Goal: Check status

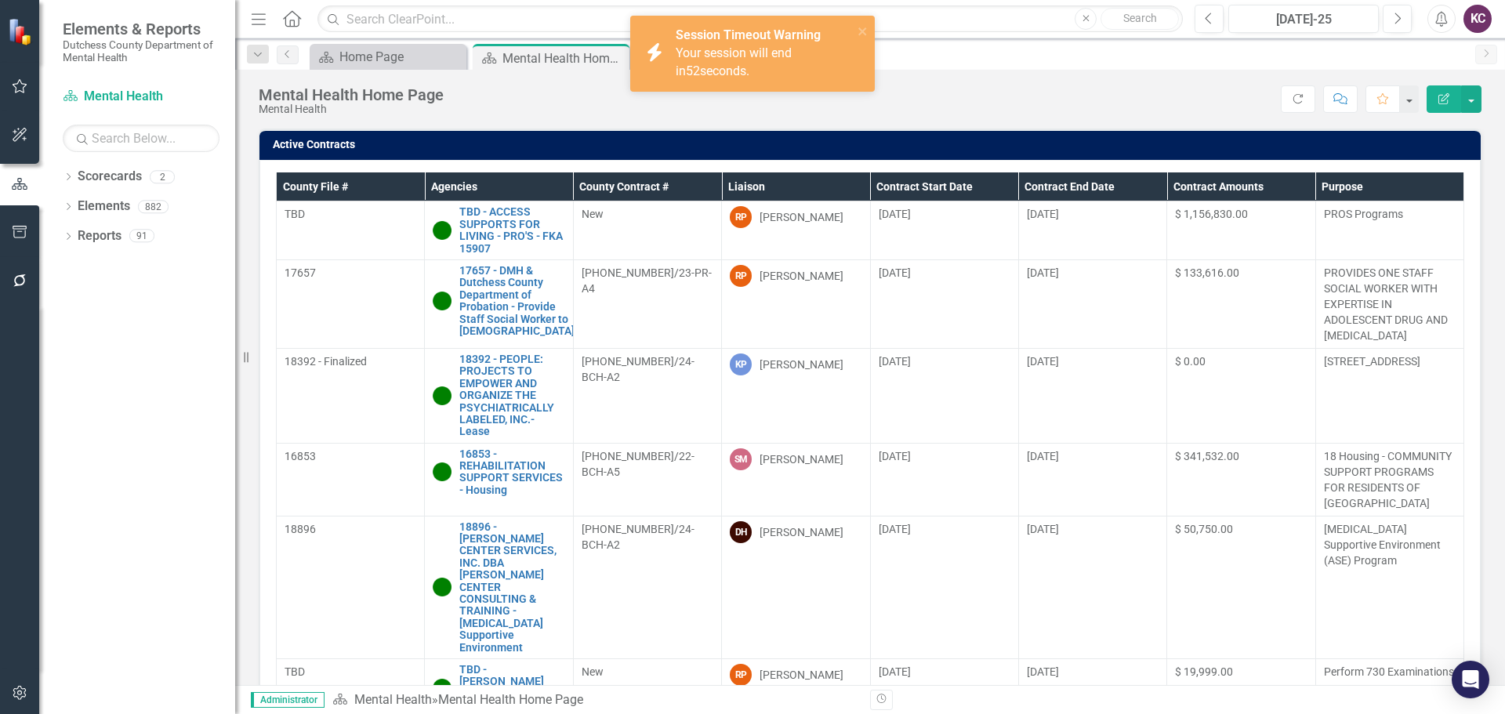
click at [1096, 77] on div "Mental Health Home Page Mental Health Score: N/A Jul-25 Completed Refresh Comme…" at bounding box center [870, 93] width 1270 height 47
click at [861, 31] on icon "close" at bounding box center [862, 31] width 8 height 8
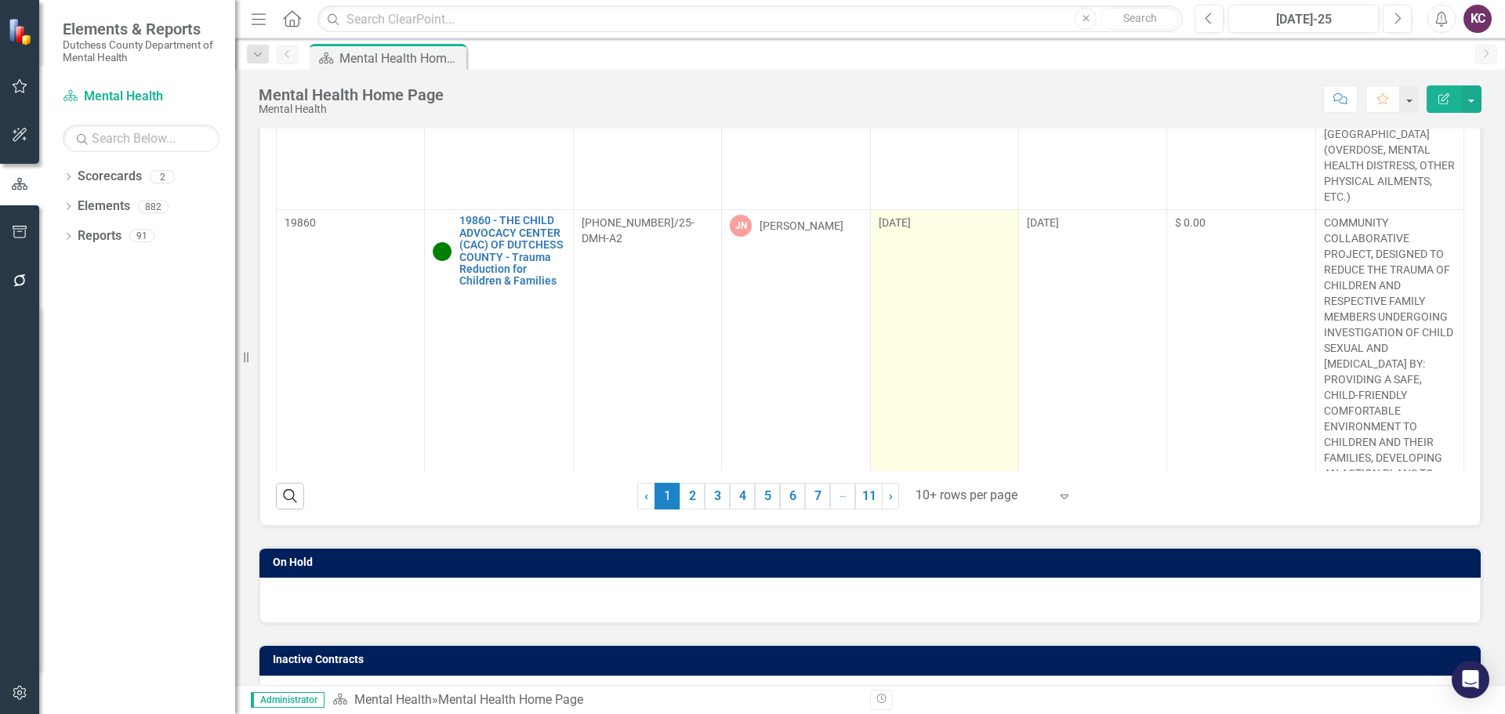
scroll to position [235, 0]
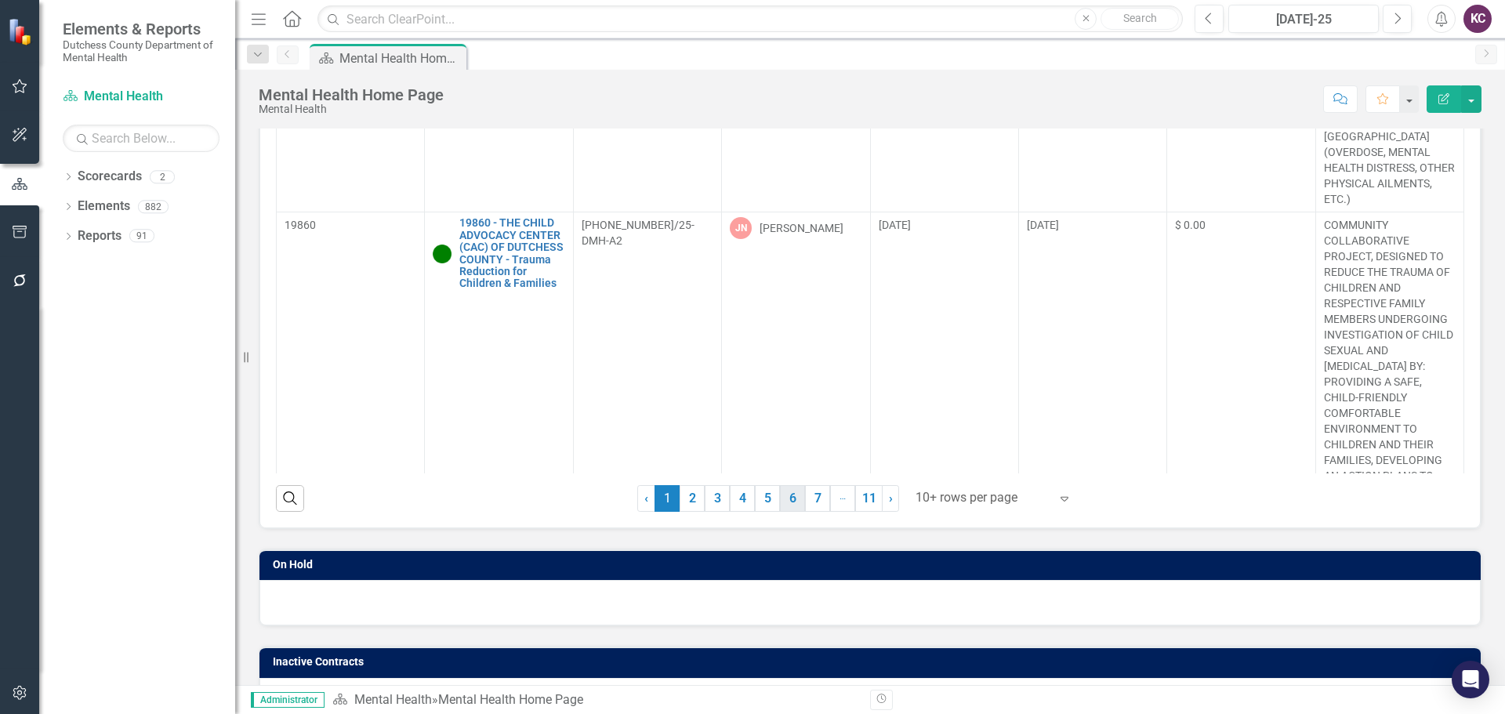
click at [784, 502] on link "6" at bounding box center [792, 498] width 25 height 27
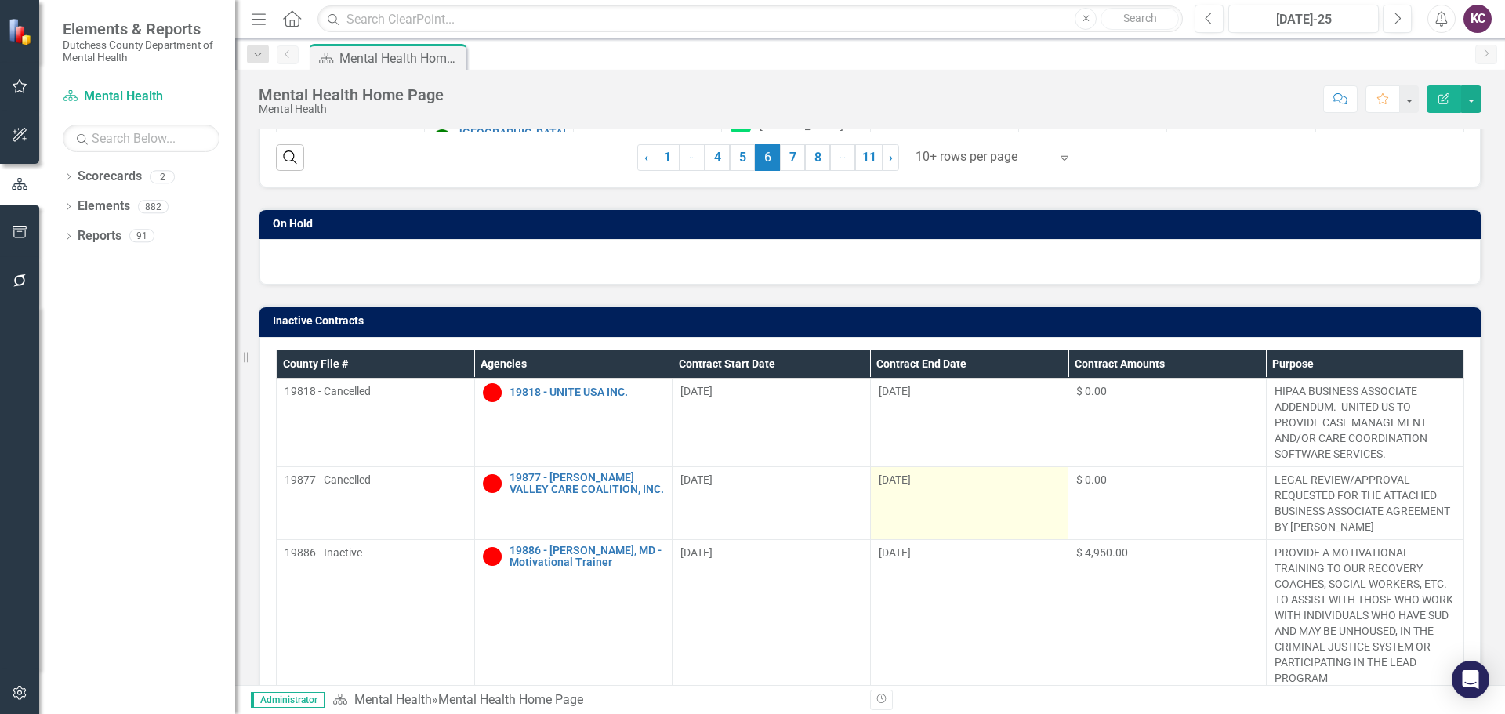
scroll to position [498, 0]
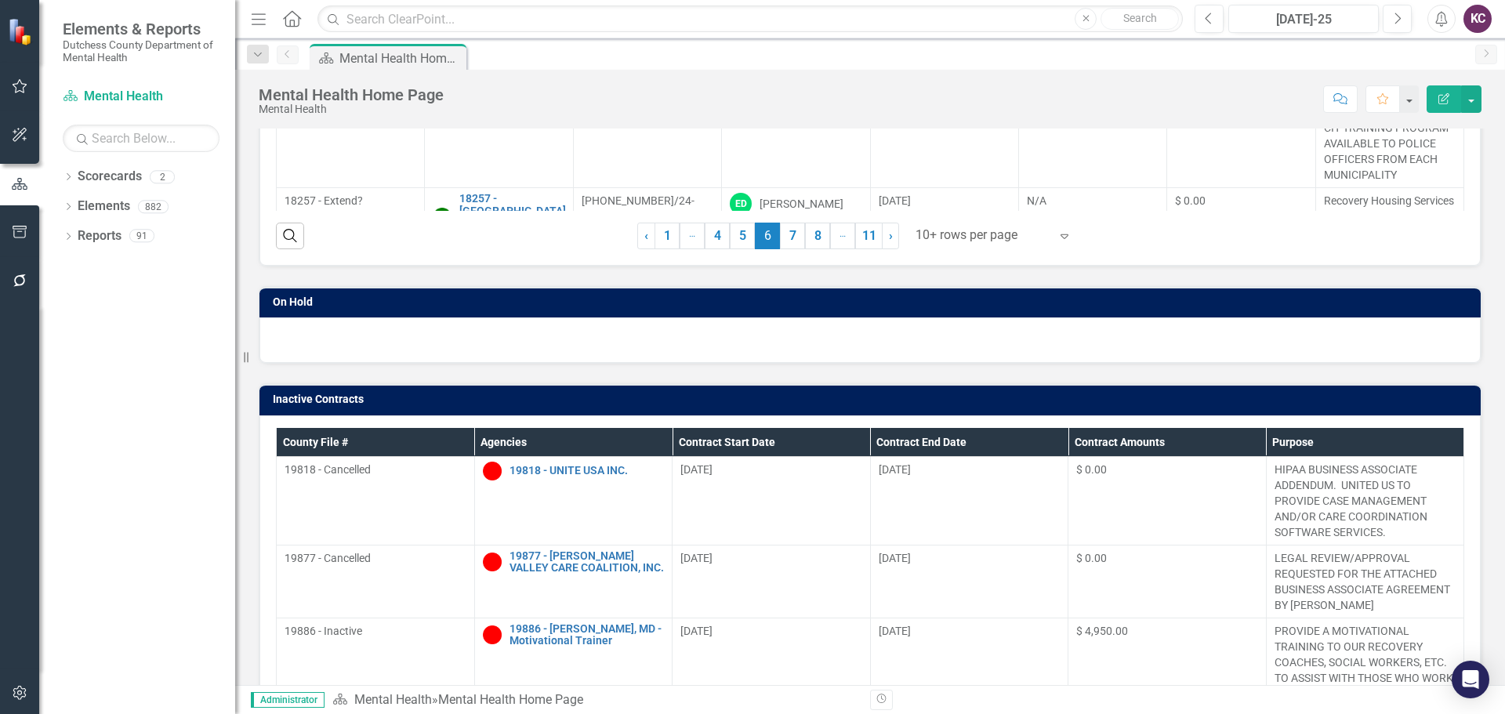
drag, startPoint x: 789, startPoint y: 230, endPoint x: 813, endPoint y: 212, distance: 30.7
click at [789, 230] on link "7" at bounding box center [792, 236] width 25 height 27
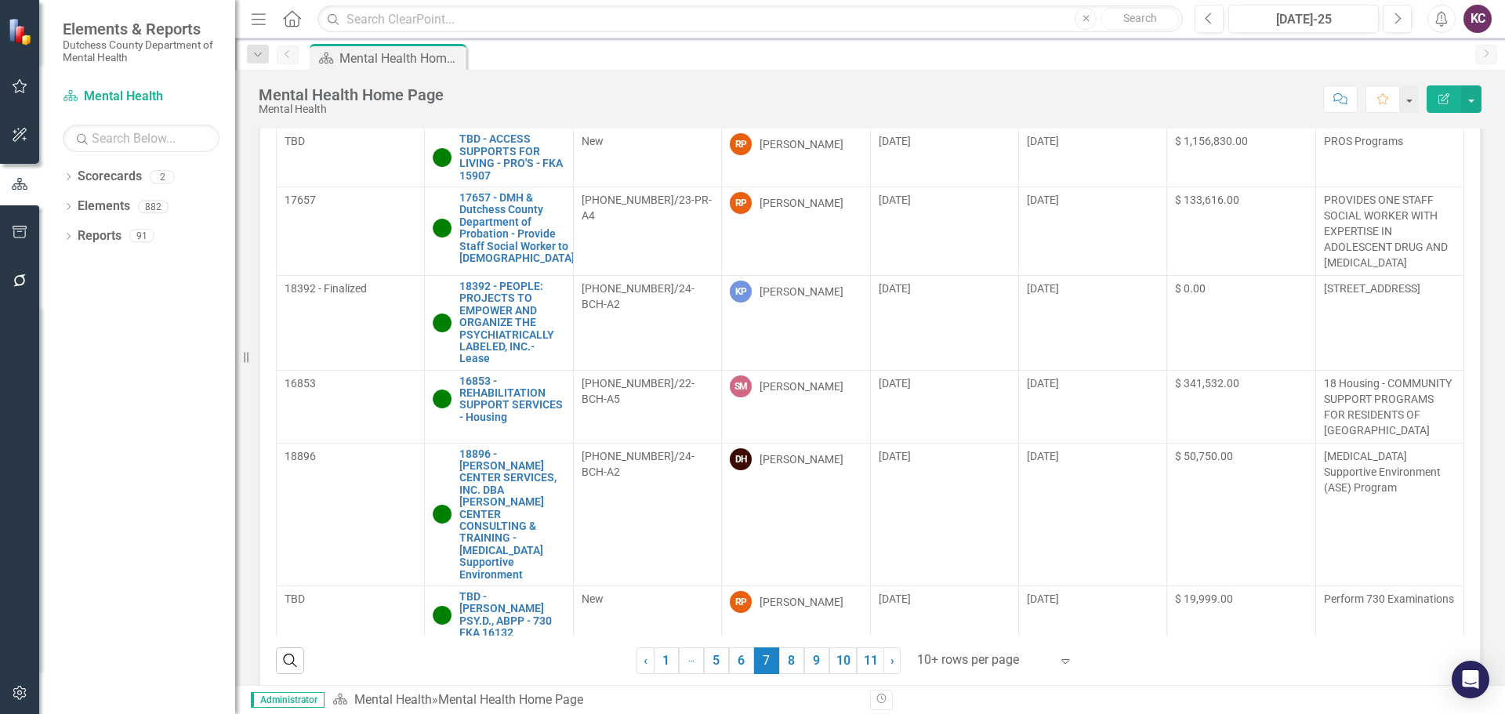
scroll to position [67, 0]
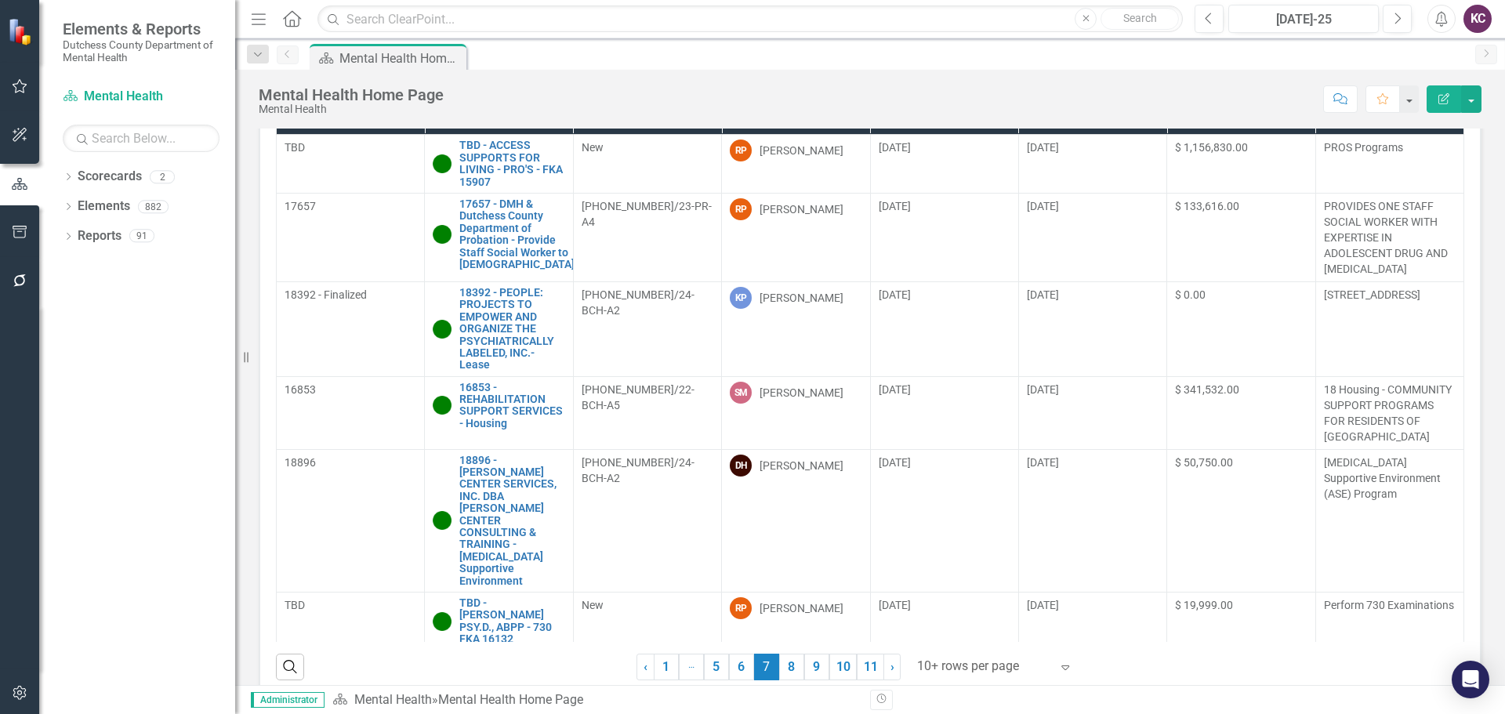
drag, startPoint x: 249, startPoint y: 360, endPoint x: 198, endPoint y: 350, distance: 52.0
click at [198, 350] on div "Elements & Reports Dutchess County Department of Mental Health Scorecard Mental…" at bounding box center [117, 357] width 235 height 714
click at [1045, 103] on div "Score: N/A [DATE]-25 Completed Comment Favorite Edit Report" at bounding box center [966, 98] width 1030 height 27
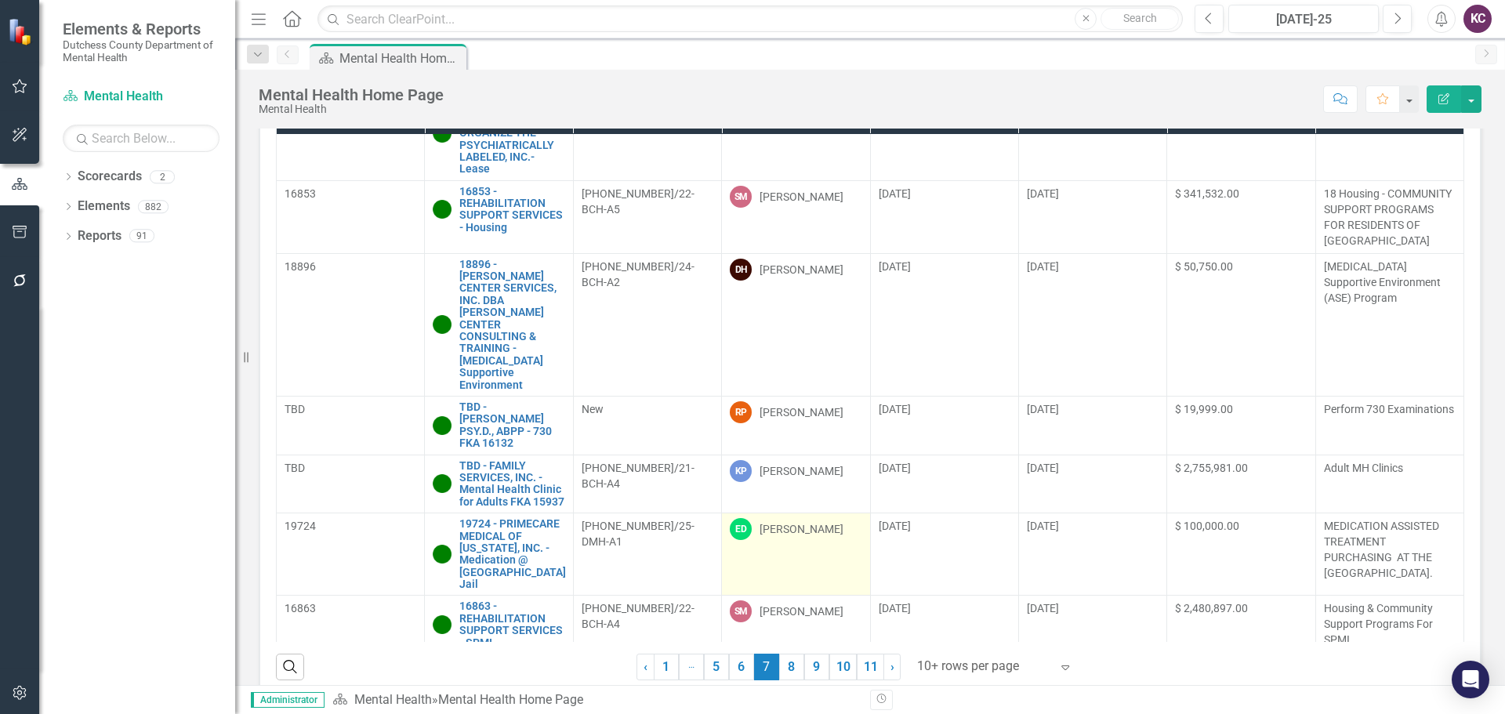
scroll to position [220, 0]
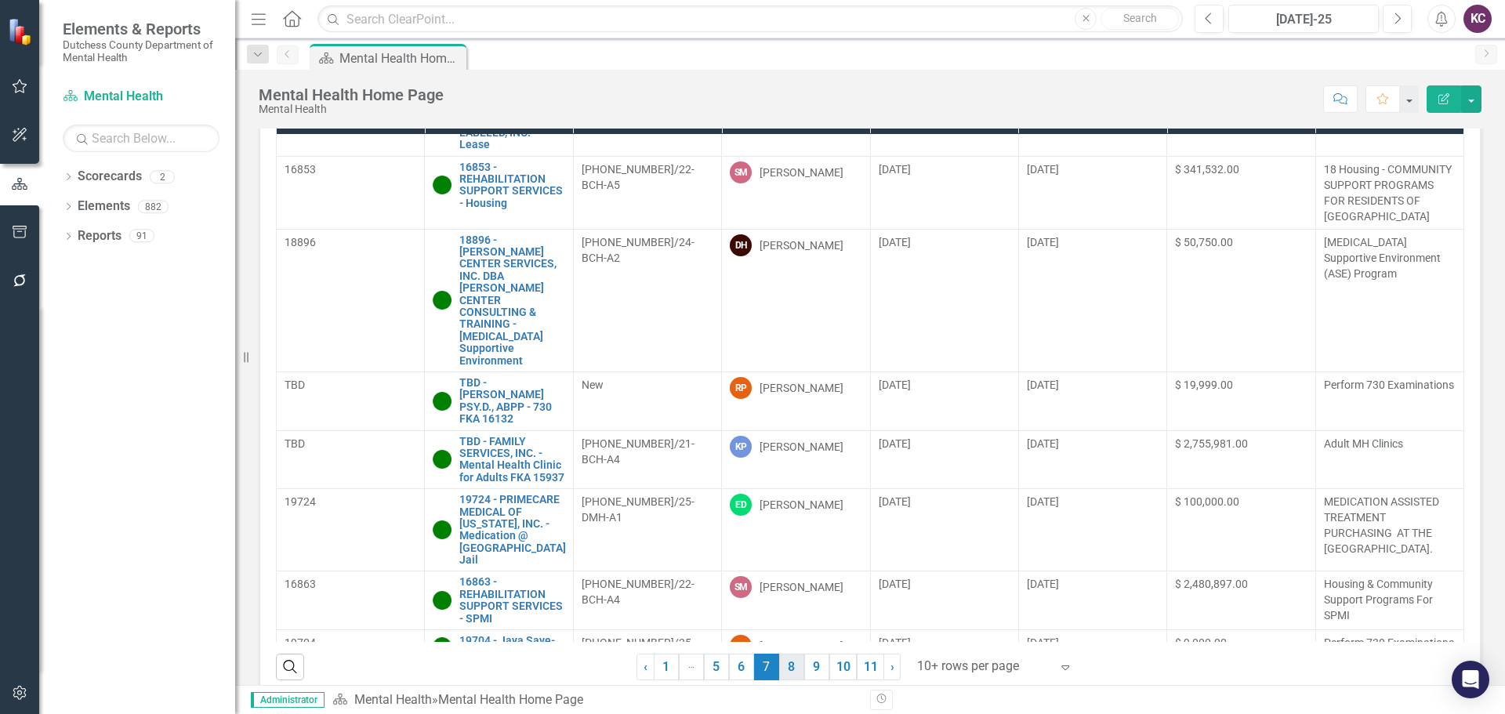
click at [785, 666] on link "8" at bounding box center [791, 667] width 25 height 27
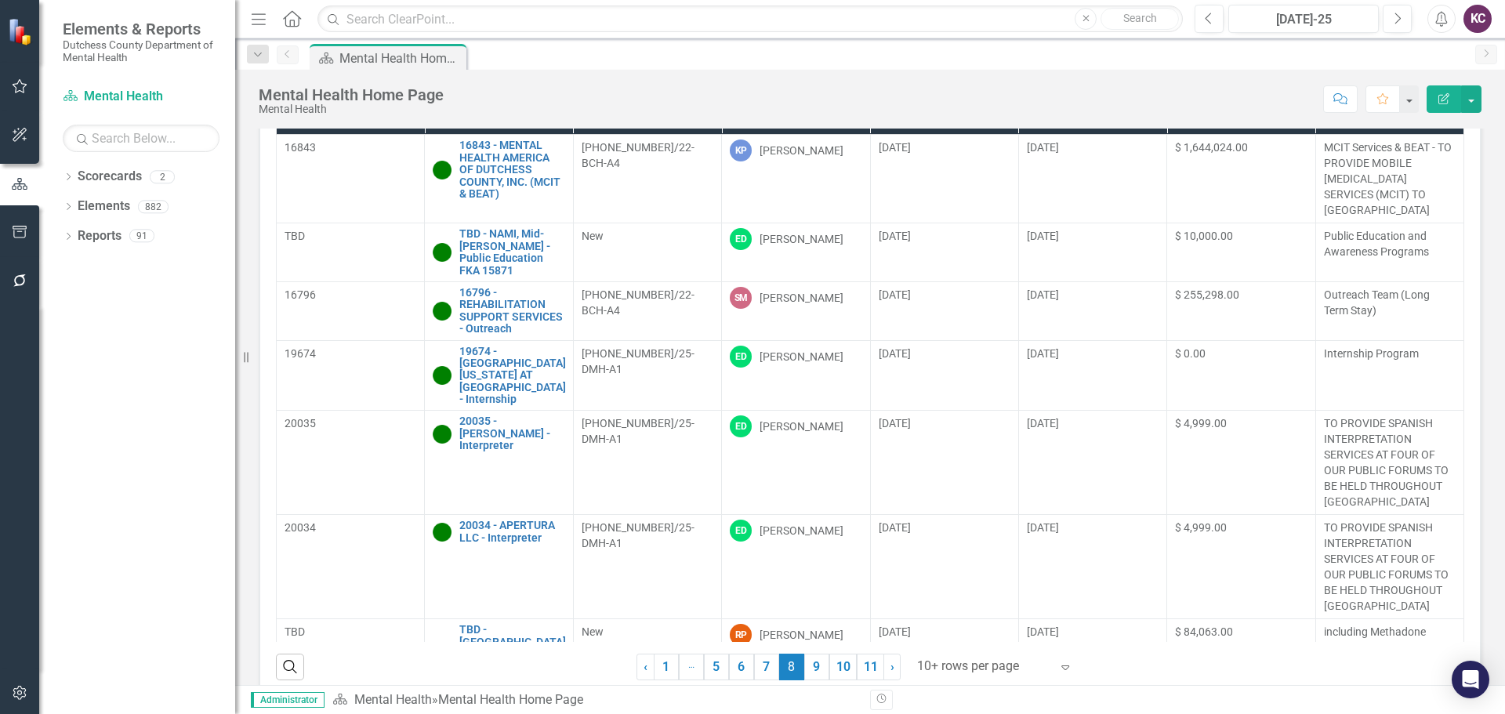
click at [890, 102] on div "Score: N/A [DATE]-25 Completed Comment Favorite Edit Report" at bounding box center [966, 98] width 1030 height 27
click at [44, 520] on div "Dropdown Scorecards 2 Dutchess County Mental Health Dropdown Elements 882 Dropd…" at bounding box center [137, 439] width 196 height 550
